Goal: Task Accomplishment & Management: Use online tool/utility

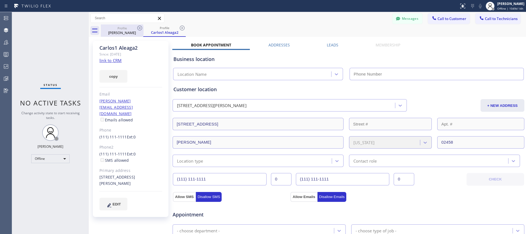
click at [127, 30] on div "[PERSON_NAME]" at bounding box center [121, 32] width 41 height 5
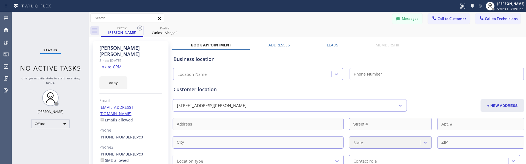
click at [316, 29] on div "Profile [PERSON_NAME] Profile Carlos1 Aleaga2" at bounding box center [314, 30] width 426 height 12
click at [131, 21] on input "text" at bounding box center [127, 18] width 73 height 9
type input "[PERSON_NAME]"
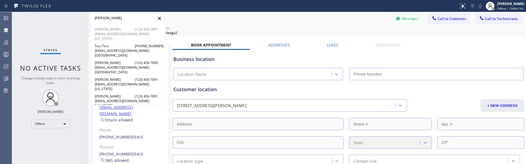
click at [105, 31] on span "[PERSON_NAME]" at bounding box center [108, 29] width 27 height 5
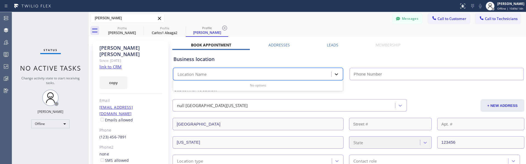
click at [337, 75] on icon at bounding box center [336, 73] width 5 height 5
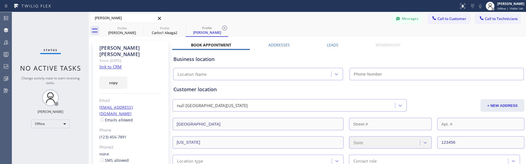
click at [337, 65] on div "Business location Location Name" at bounding box center [348, 65] width 353 height 30
click at [304, 21] on div "[PERSON_NAME] [PERSON_NAME] (123) 456-7891 [PERSON_NAME][EMAIL_ADDRESS][DOMAIN_…" at bounding box center [308, 18] width 438 height 10
click at [270, 78] on div "Customer location null [GEOGRAPHIC_DATA][US_STATE] + NEW ADDRESS [GEOGRAPHIC_DA…" at bounding box center [348, 122] width 353 height 89
click at [155, 30] on div "Carlos1 Aleaga2" at bounding box center [164, 32] width 41 height 5
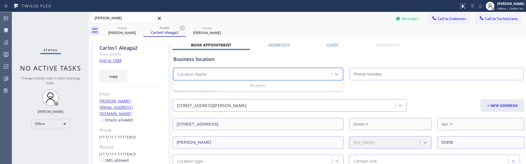
click at [215, 76] on div "Location Name" at bounding box center [253, 74] width 157 height 10
click at [125, 31] on div "[PERSON_NAME]" at bounding box center [121, 32] width 41 height 5
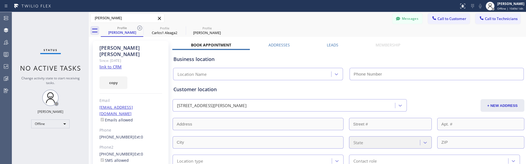
click at [226, 70] on div "Location Name" at bounding box center [253, 74] width 157 height 10
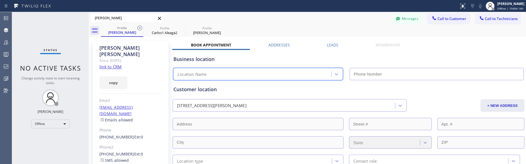
click at [227, 72] on div "Location Name" at bounding box center [253, 74] width 157 height 10
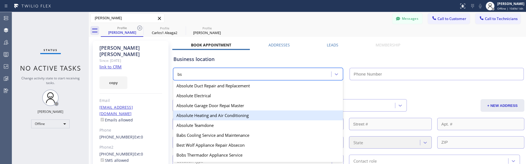
type input "b"
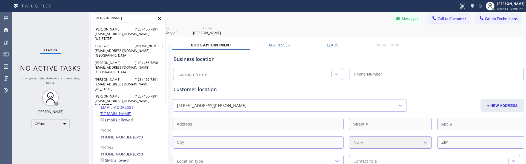
click at [118, 16] on input "[PERSON_NAME]" at bounding box center [127, 18] width 73 height 9
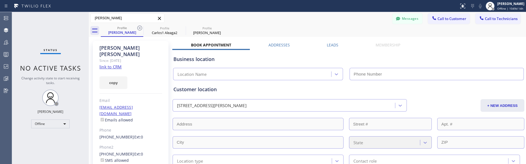
click at [222, 16] on div "[PERSON_NAME] [PERSON_NAME] (123) 456-7891 [PERSON_NAME][EMAIL_ADDRESS][DOMAIN_…" at bounding box center [308, 18] width 438 height 10
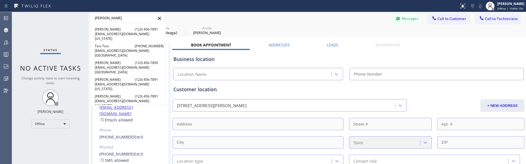
click at [132, 19] on input "[PERSON_NAME]" at bounding box center [127, 18] width 73 height 9
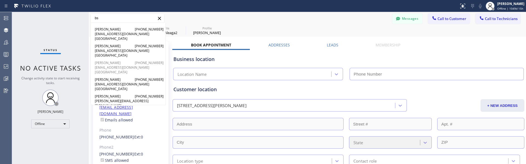
type input "bs"
click at [101, 70] on span "[GEOGRAPHIC_DATA]" at bounding box center [108, 72] width 27 height 5
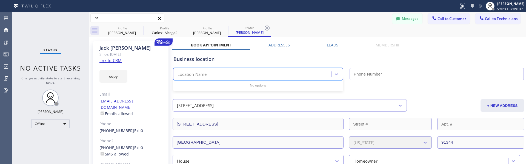
click at [228, 75] on div "Location Name" at bounding box center [253, 74] width 157 height 10
click at [338, 71] on icon at bounding box center [336, 73] width 5 height 5
click at [337, 62] on div "Business location" at bounding box center [349, 58] width 350 height 7
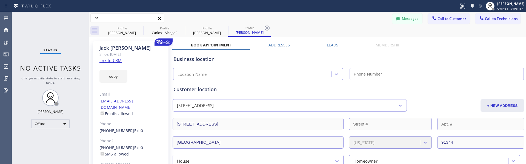
type input "(___) ___-____"
click at [359, 76] on input "(___) ___-____" at bounding box center [437, 74] width 174 height 12
click at [334, 76] on icon at bounding box center [336, 73] width 5 height 5
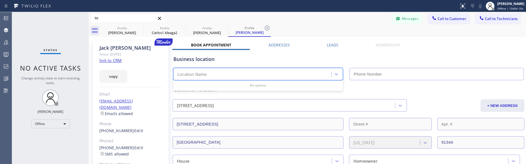
click at [338, 62] on div "Business location" at bounding box center [349, 58] width 350 height 7
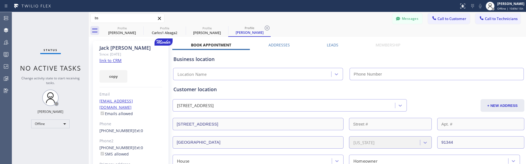
click at [292, 58] on div "Business location" at bounding box center [349, 58] width 350 height 7
click at [279, 48] on div "Business location Location Name" at bounding box center [348, 64] width 353 height 32
click at [273, 43] on label "Addresses" at bounding box center [279, 44] width 21 height 5
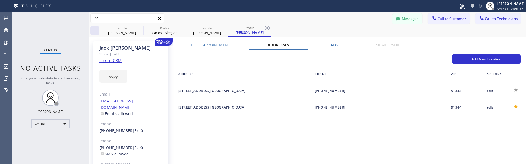
click at [336, 45] on label "Leads" at bounding box center [333, 44] width 12 height 5
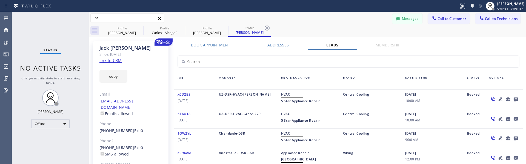
click at [501, 99] on icon at bounding box center [501, 99] width 4 height 4
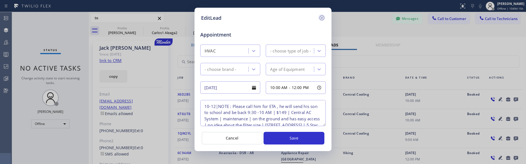
click at [320, 18] on icon at bounding box center [322, 18] width 7 height 7
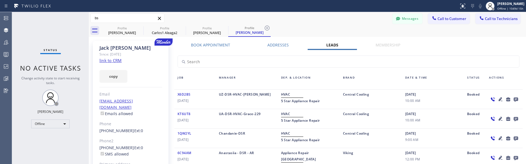
click at [509, 99] on icon at bounding box center [509, 99] width 4 height 4
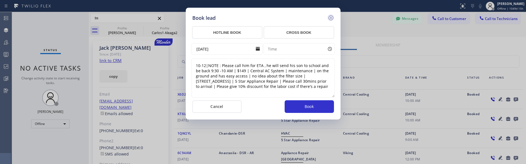
click at [333, 16] on icon at bounding box center [330, 17] width 5 height 5
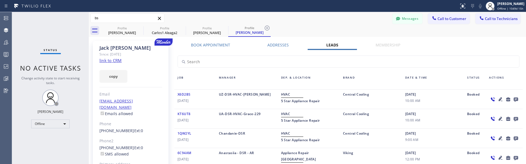
click at [233, 95] on div "UZ-DSR-HVAC-[PERSON_NAME]" at bounding box center [247, 99] width 62 height 16
click at [220, 47] on div "Book Appointment" at bounding box center [210, 46] width 76 height 8
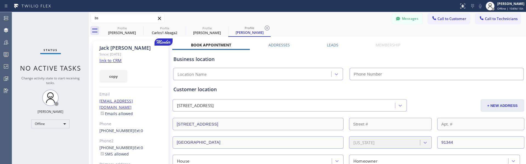
click at [178, 83] on div "Customer location [STREET_ADDRESS] + NEW ADDRESS [STREET_ADDRESS][US_STATE] Hou…" at bounding box center [348, 123] width 353 height 87
click at [345, 72] on div "Location Name" at bounding box center [260, 74] width 174 height 12
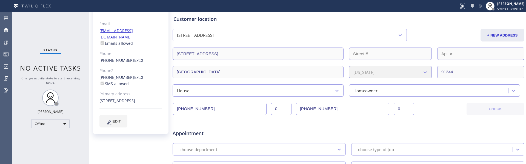
scroll to position [69, 0]
click at [336, 94] on icon at bounding box center [336, 91] width 5 height 5
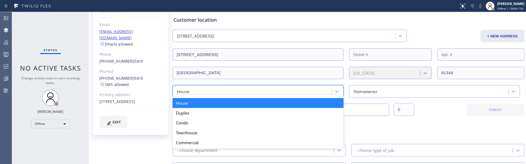
click at [348, 89] on div "option House focused, 1 of 5. 5 results available. Use Up and Down to choose op…" at bounding box center [260, 91] width 177 height 12
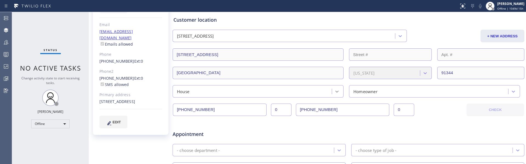
click at [339, 89] on icon at bounding box center [336, 91] width 5 height 5
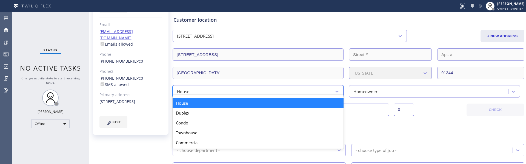
click at [345, 90] on div "option House focused, 1 of 5. 5 results available. Use Up and Down to choose op…" at bounding box center [260, 91] width 177 height 12
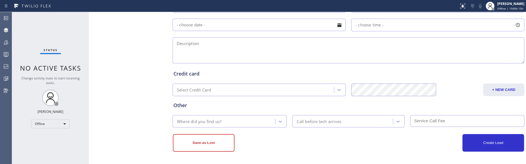
scroll to position [0, 0]
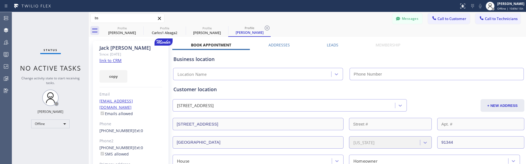
click at [347, 72] on div "Location Name" at bounding box center [260, 74] width 174 height 12
